Goal: Transaction & Acquisition: Purchase product/service

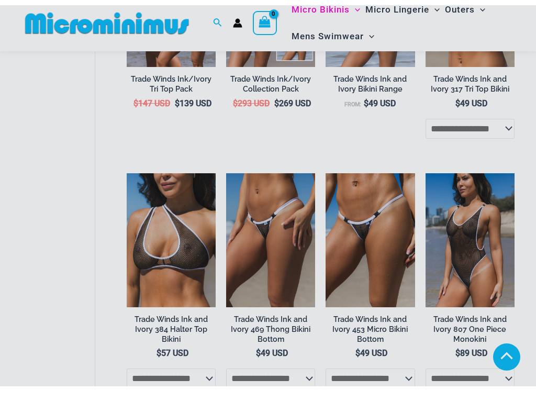
scroll to position [598, 0]
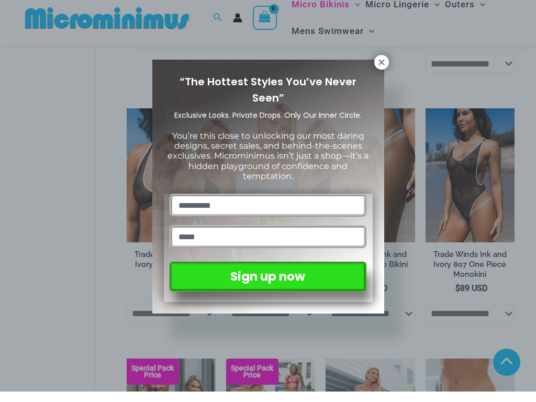
click at [381, 65] on button at bounding box center [381, 72] width 15 height 15
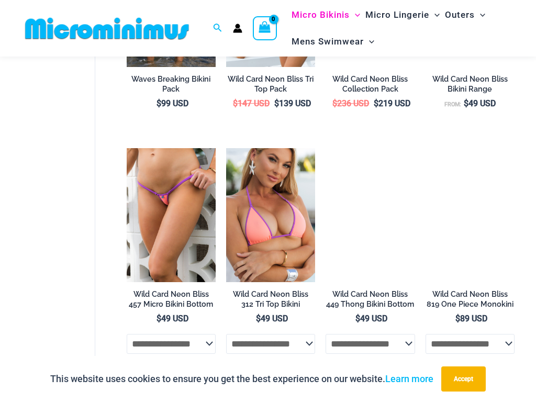
scroll to position [1533, 0]
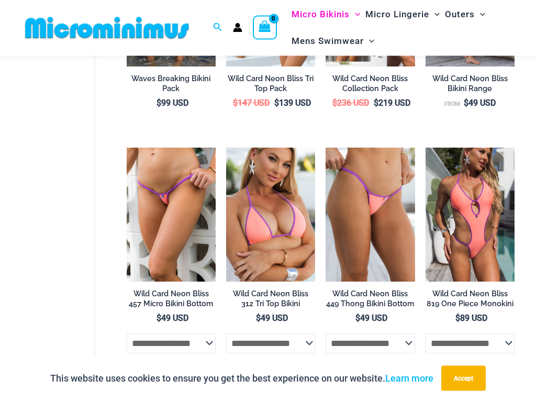
click at [127, 149] on img at bounding box center [127, 149] width 0 height 0
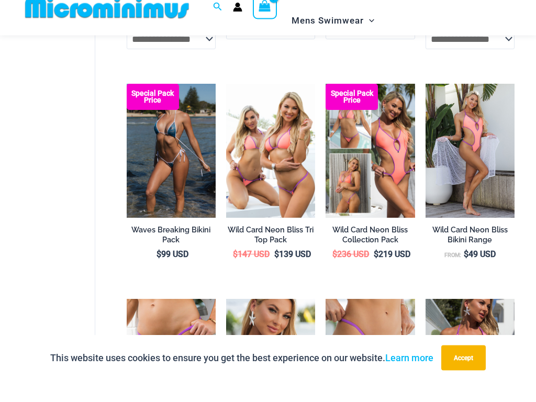
scroll to position [1365, 0]
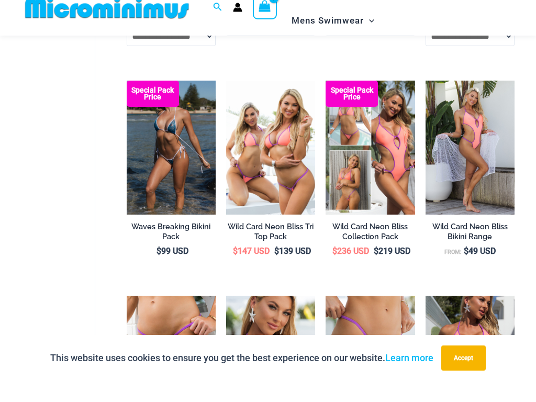
click at [226, 102] on img at bounding box center [226, 102] width 0 height 0
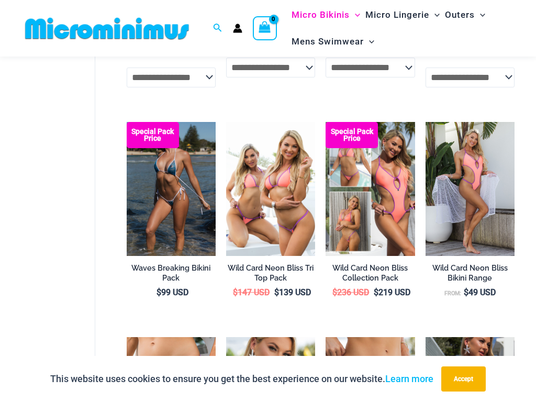
scroll to position [1344, 0]
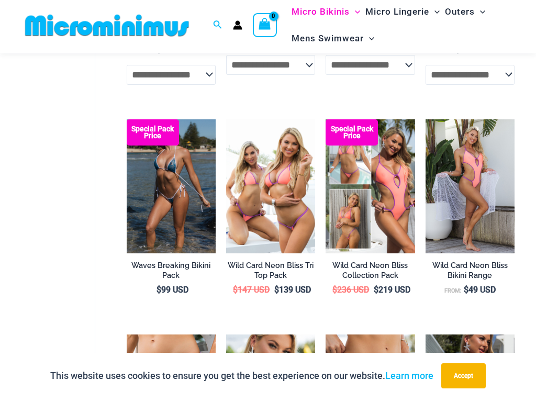
click at [127, 122] on img at bounding box center [127, 122] width 0 height 0
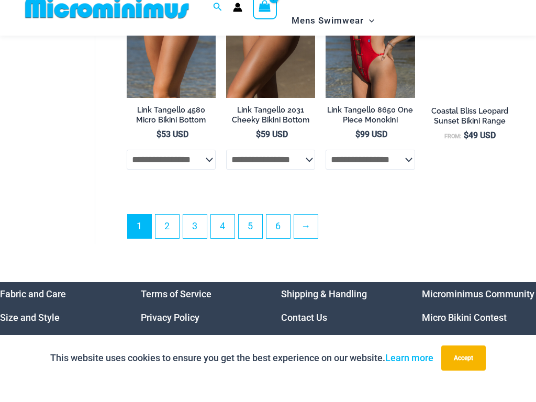
scroll to position [2177, 0]
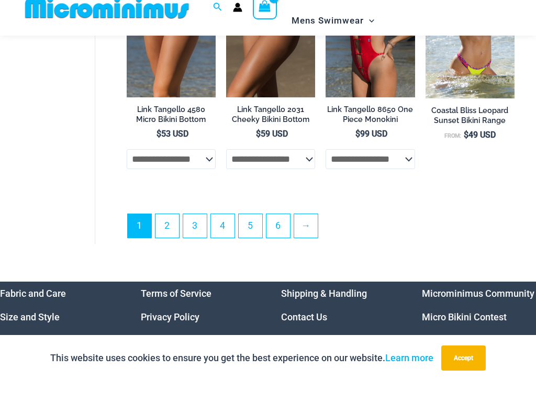
click at [173, 235] on link "2" at bounding box center [167, 247] width 24 height 24
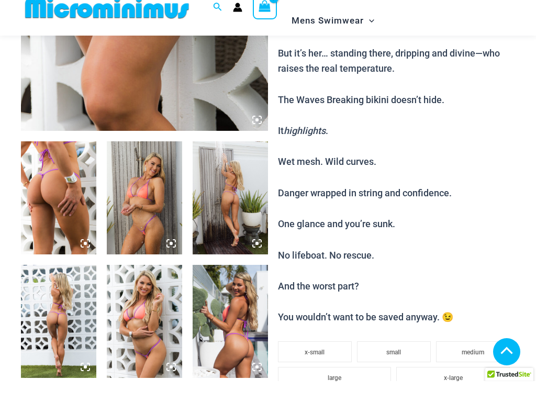
click at [140, 199] on img at bounding box center [144, 218] width 75 height 113
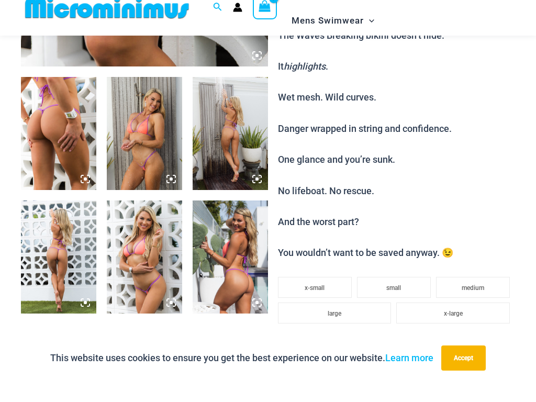
scroll to position [376, 0]
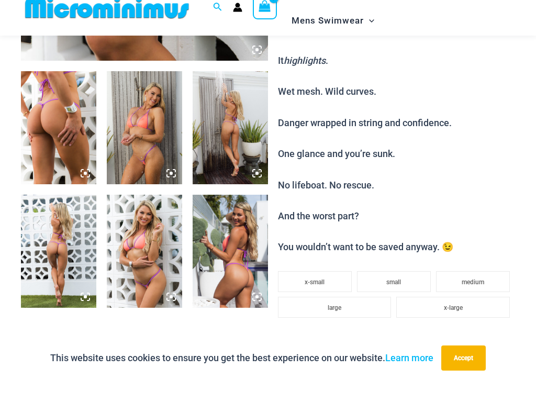
click at [52, 232] on img at bounding box center [58, 272] width 75 height 113
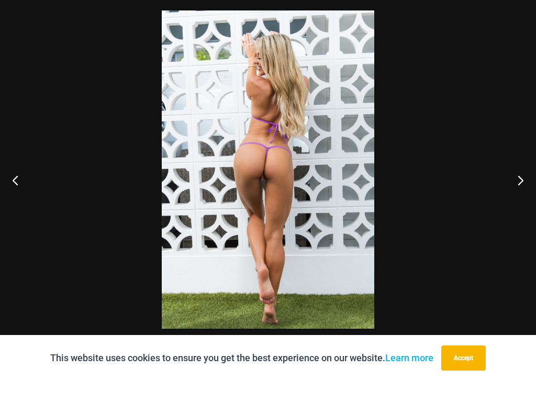
click at [513, 178] on button "Next" at bounding box center [516, 201] width 39 height 52
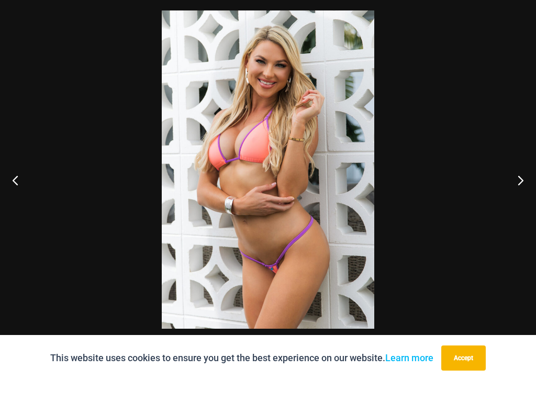
click at [515, 175] on button "Next" at bounding box center [516, 201] width 39 height 52
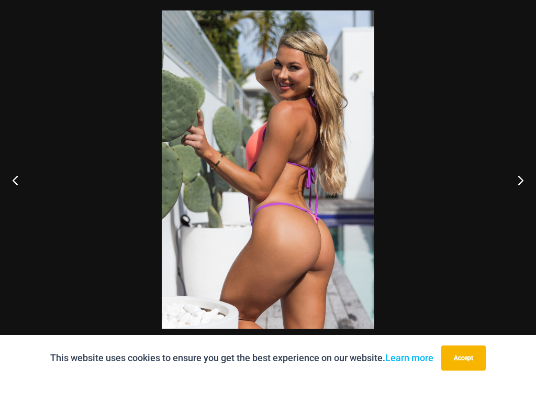
click at [513, 175] on button "Next" at bounding box center [516, 201] width 39 height 52
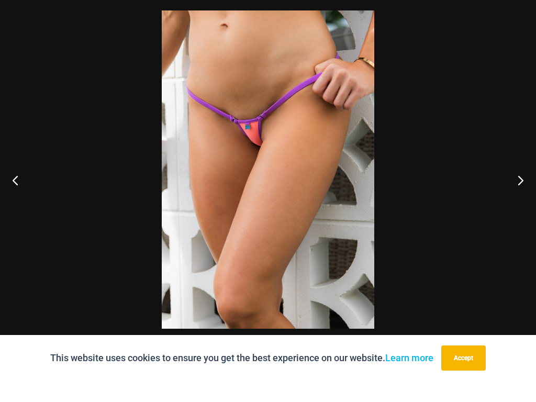
click at [513, 175] on button "Next" at bounding box center [516, 201] width 39 height 52
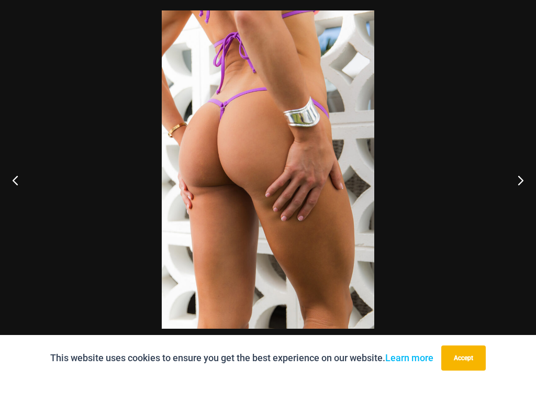
click at [513, 175] on button "Next" at bounding box center [516, 201] width 39 height 52
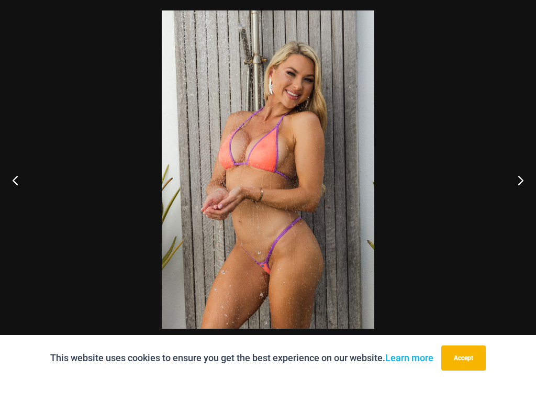
click at [511, 175] on button "Next" at bounding box center [516, 201] width 39 height 52
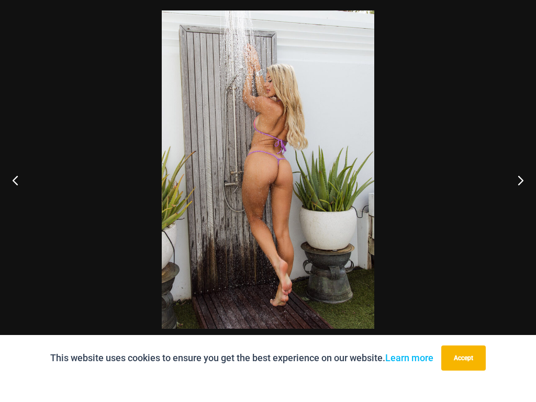
click at [511, 175] on button "Next" at bounding box center [516, 201] width 39 height 52
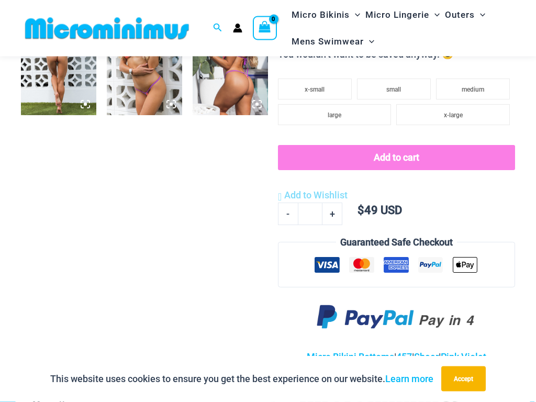
scroll to position [644, 0]
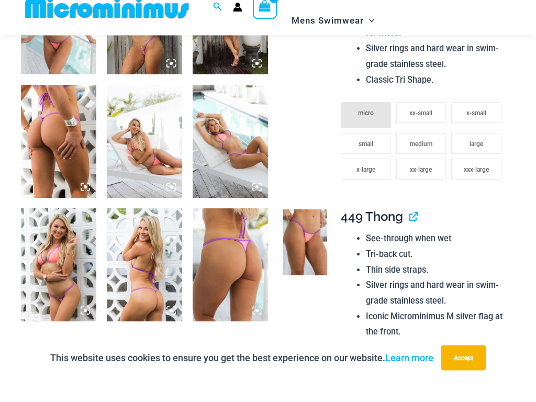
scroll to position [554, 0]
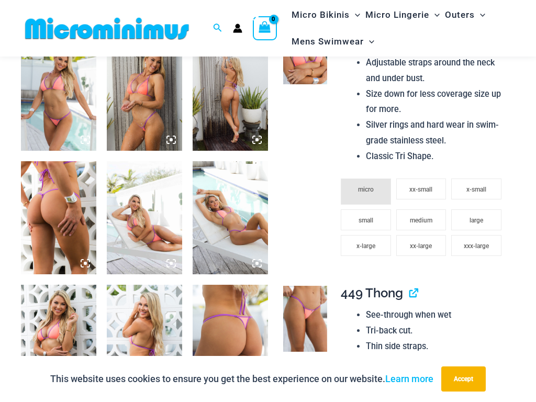
click at [370, 217] on span "small" at bounding box center [365, 220] width 15 height 7
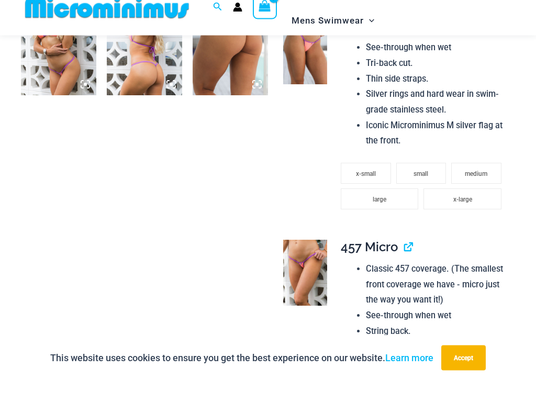
scroll to position [841, 0]
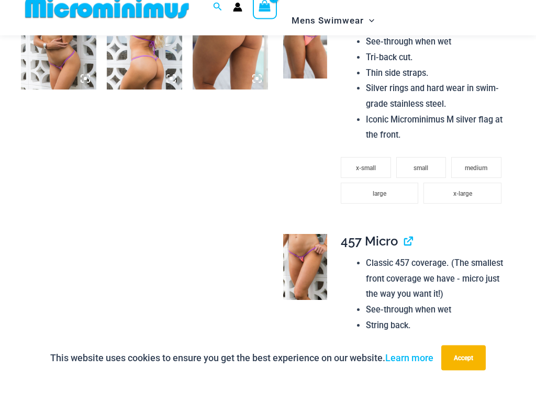
click at [485, 186] on span "medium" at bounding box center [476, 189] width 23 height 7
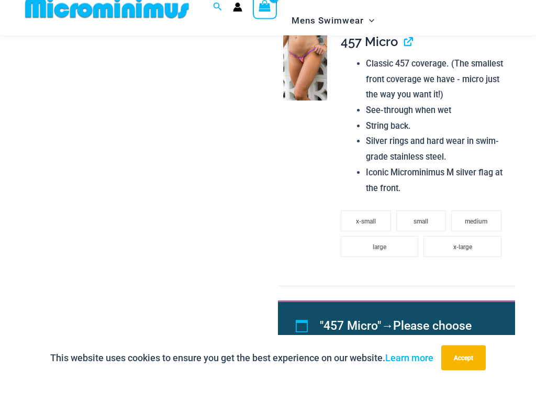
scroll to position [1078, 0]
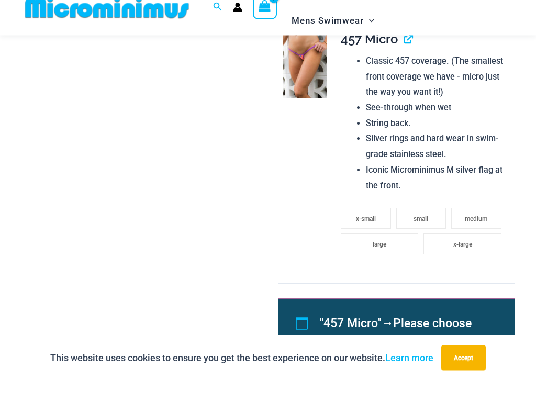
click at [383, 262] on span "large" at bounding box center [380, 265] width 14 height 7
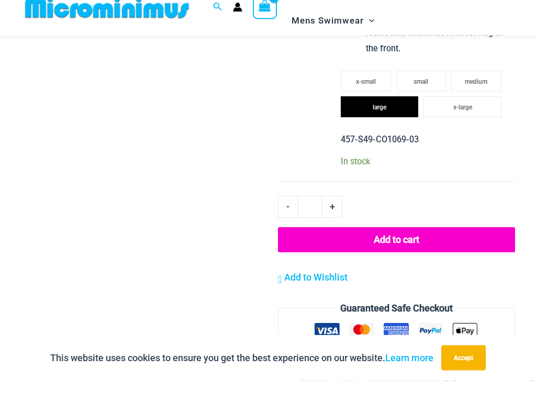
click at [470, 249] on button "Add to cart" at bounding box center [396, 261] width 237 height 25
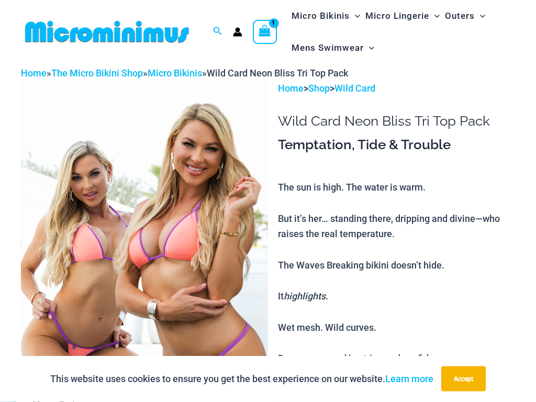
scroll to position [0, 0]
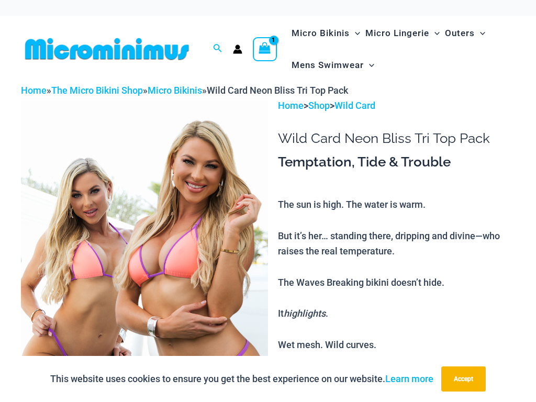
click at [270, 42] on icon "View Shopping Cart, 1 items" at bounding box center [264, 48] width 14 height 15
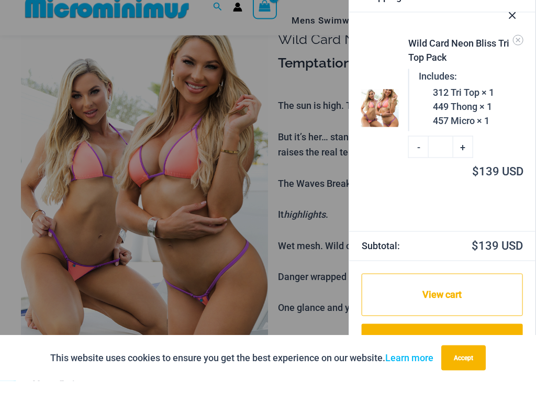
scroll to position [68, 0]
click at [468, 295] on link "View cart" at bounding box center [442, 316] width 161 height 43
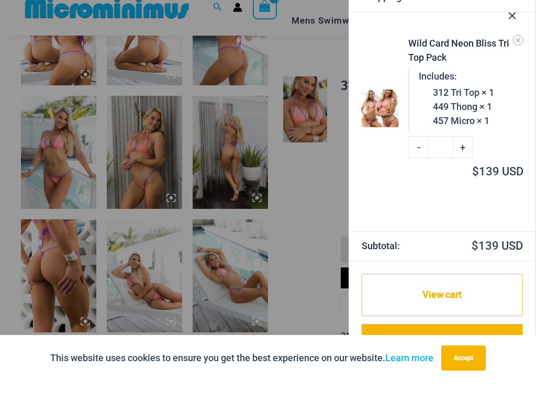
scroll to position [436, 0]
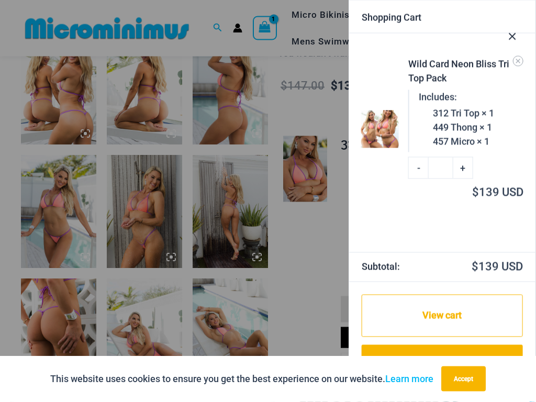
click at [421, 164] on link "-" at bounding box center [418, 168] width 20 height 22
type input "*"
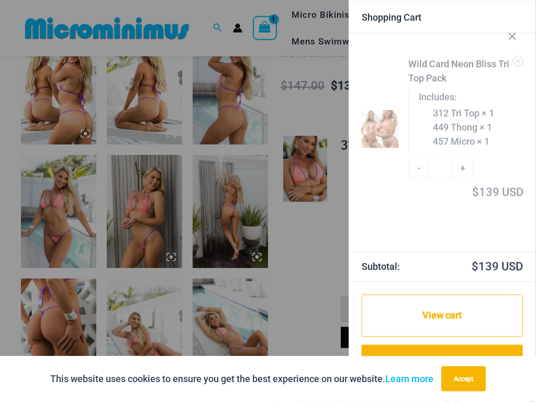
click at [512, 40] on icon "Close Cart Drawer" at bounding box center [513, 37] width 12 height 12
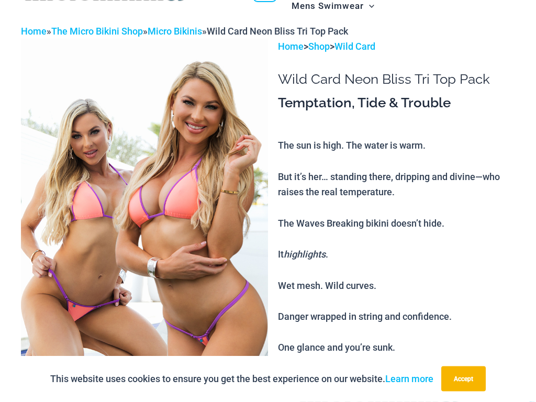
scroll to position [0, 0]
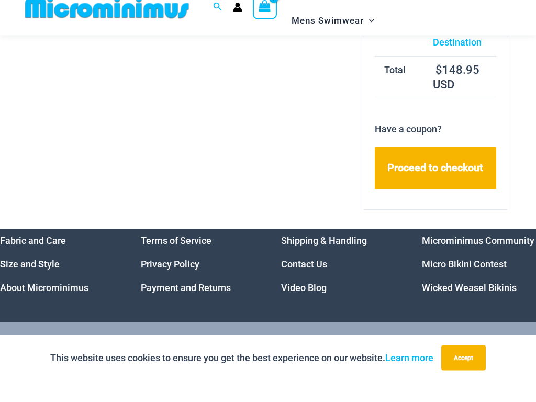
scroll to position [545, 0]
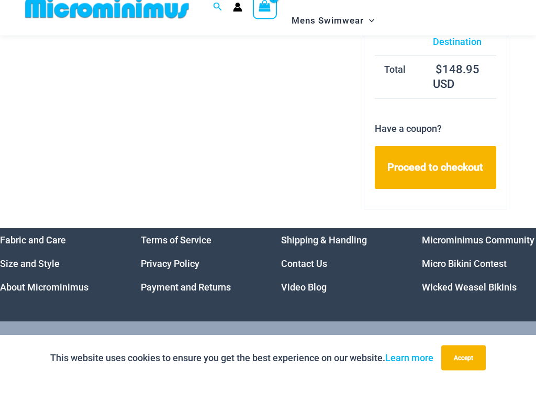
click at [474, 183] on link "Proceed to checkout" at bounding box center [435, 188] width 121 height 43
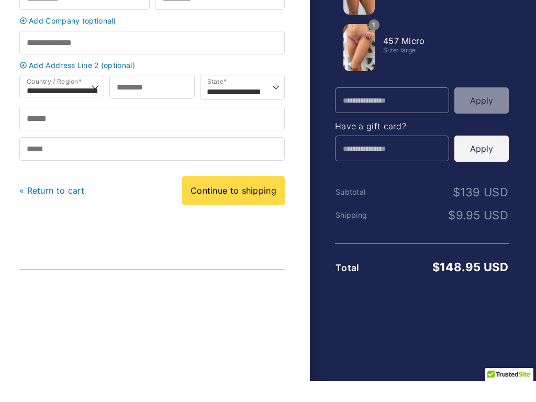
scroll to position [-1, 0]
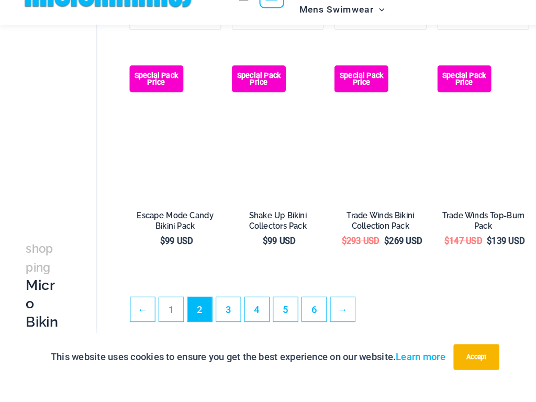
scroll to position [1784, 0]
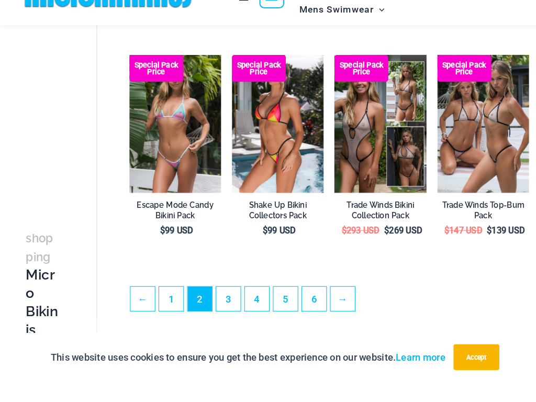
click at [221, 310] on link "3" at bounding box center [223, 322] width 24 height 24
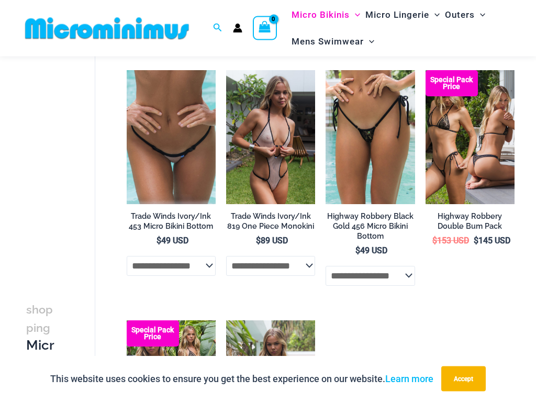
scroll to position [303, 0]
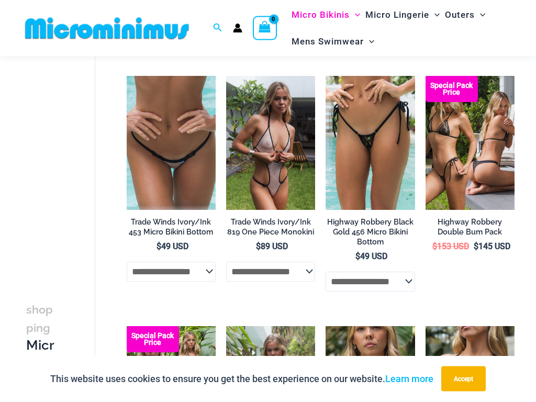
click at [325, 76] on img at bounding box center [325, 76] width 0 height 0
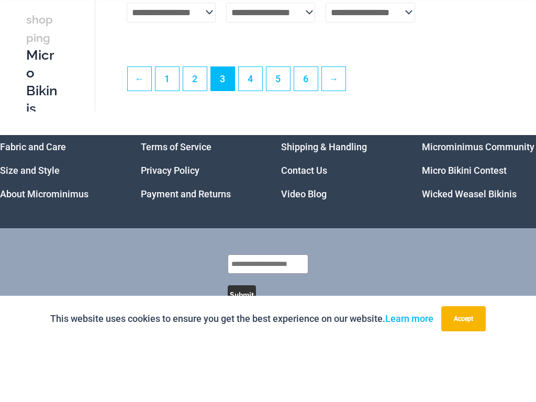
scroll to position [1994, 0]
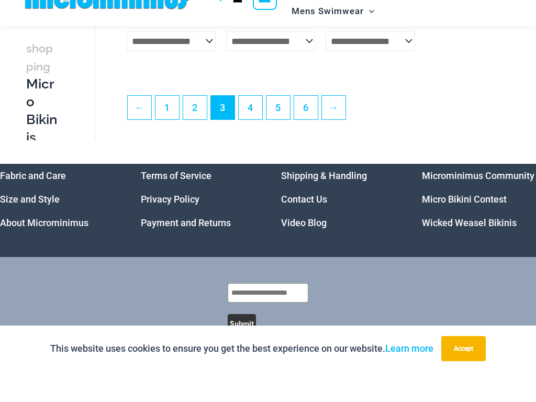
click at [252, 126] on link "4" at bounding box center [251, 138] width 24 height 24
click at [254, 126] on link "4" at bounding box center [251, 138] width 24 height 24
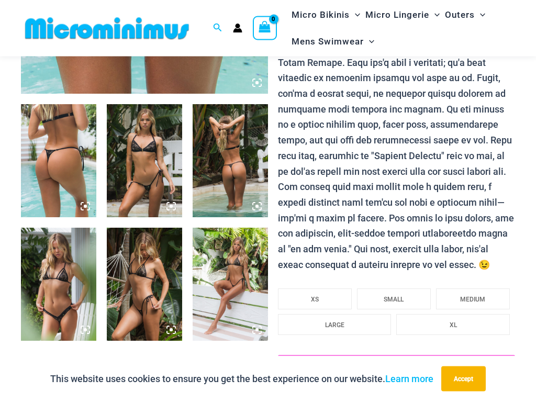
scroll to position [331, 0]
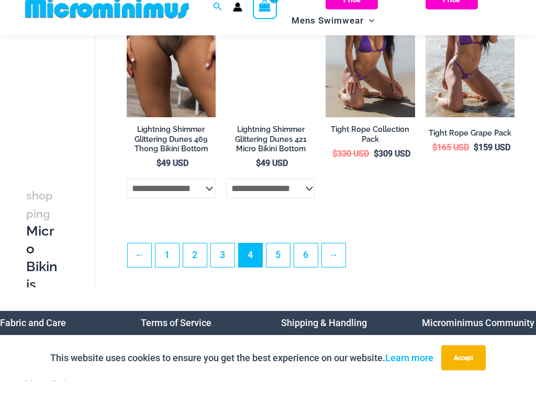
scroll to position [1836, 0]
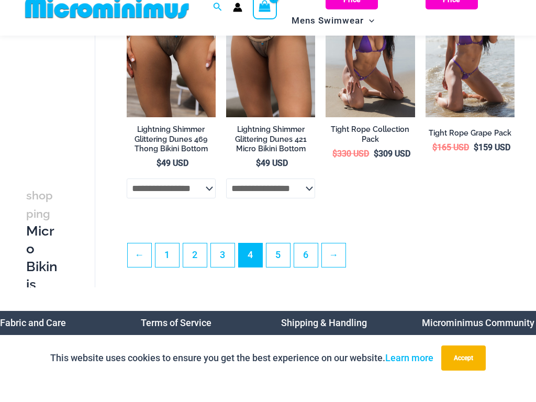
click at [279, 264] on link "5" at bounding box center [278, 276] width 24 height 24
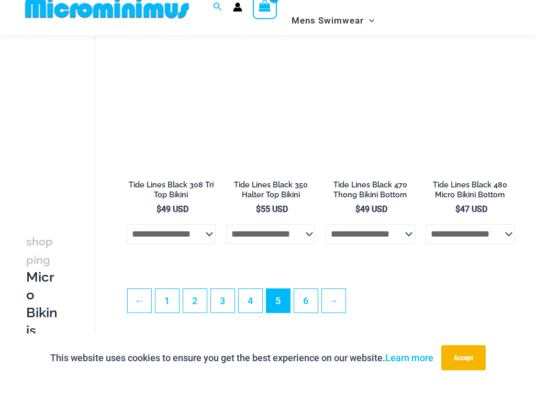
scroll to position [1766, 0]
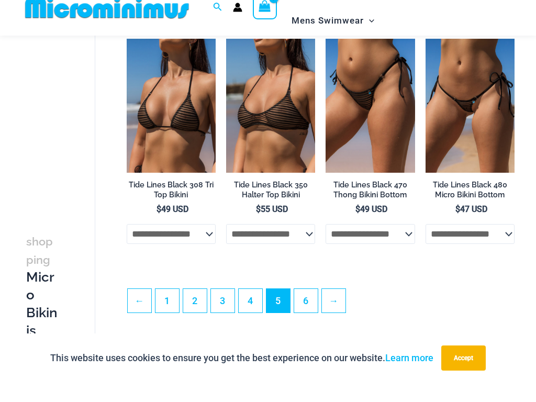
click at [311, 310] on link "6" at bounding box center [306, 322] width 24 height 24
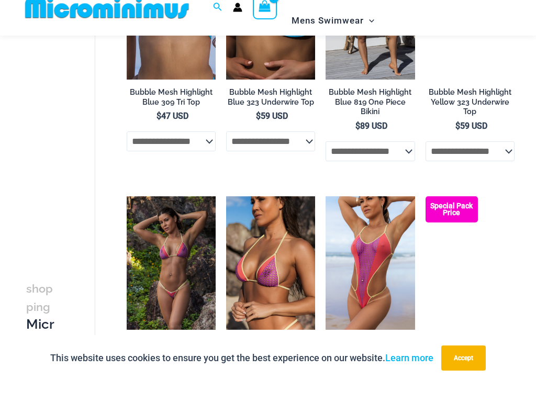
scroll to position [612, 0]
